Goal: Participate in discussion: Engage in conversation with other users on a specific topic

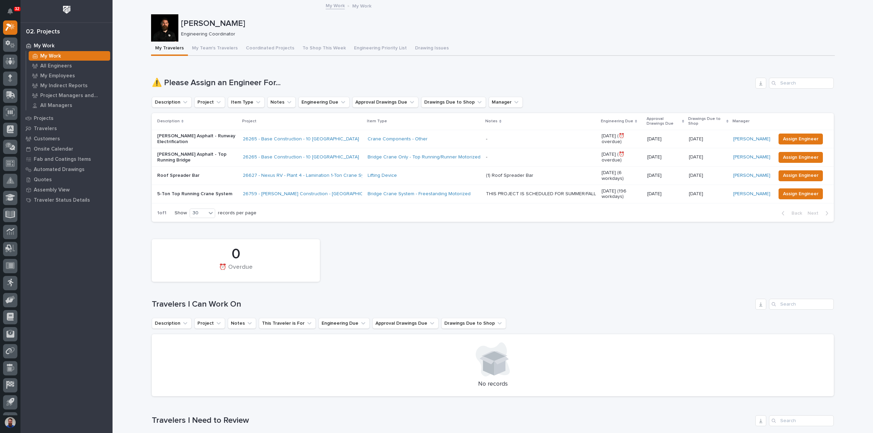
click at [223, 172] on div "Roof Spreader Bar" at bounding box center [197, 175] width 80 height 7
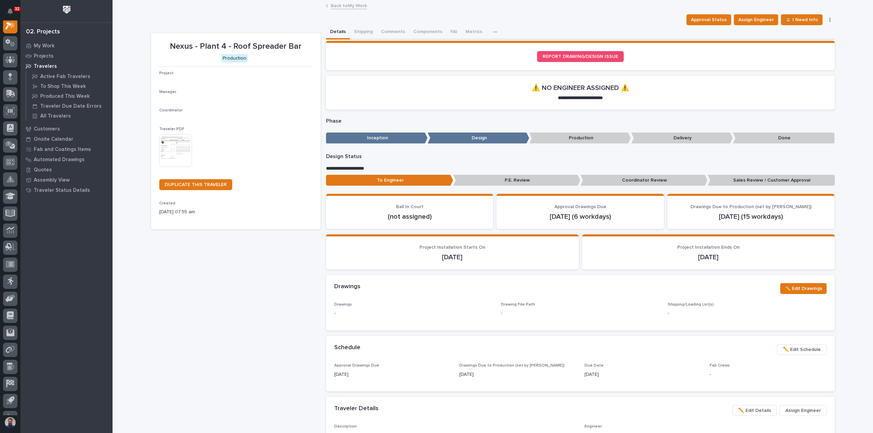
scroll to position [17, 0]
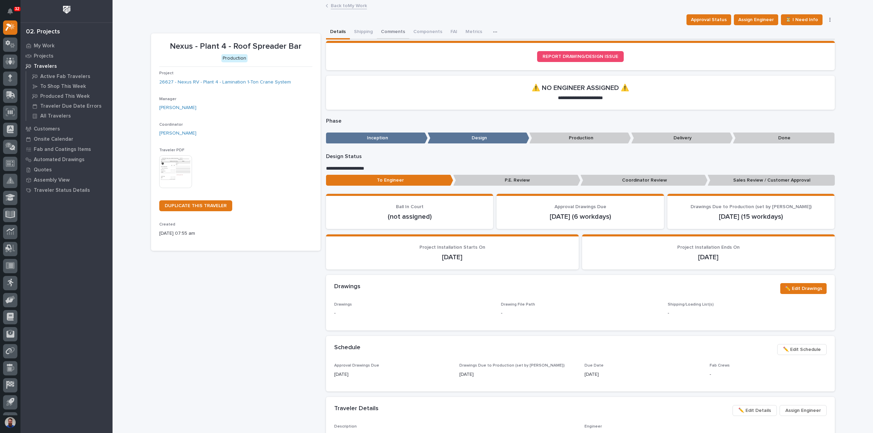
click at [390, 35] on button "Comments" at bounding box center [393, 32] width 32 height 14
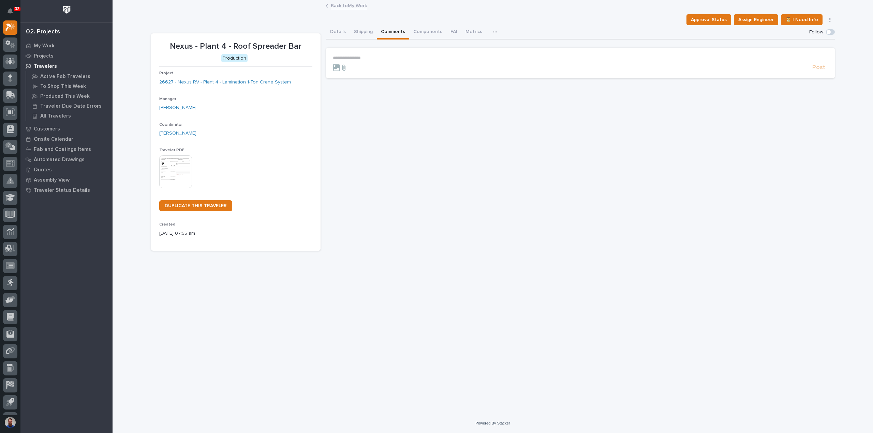
click at [366, 65] on div at bounding box center [571, 67] width 477 height 7
click at [368, 60] on p "**********" at bounding box center [580, 58] width 495 height 6
click at [821, 70] on span "Post" at bounding box center [818, 71] width 13 height 8
